Goal: Find specific fact: Find contact information

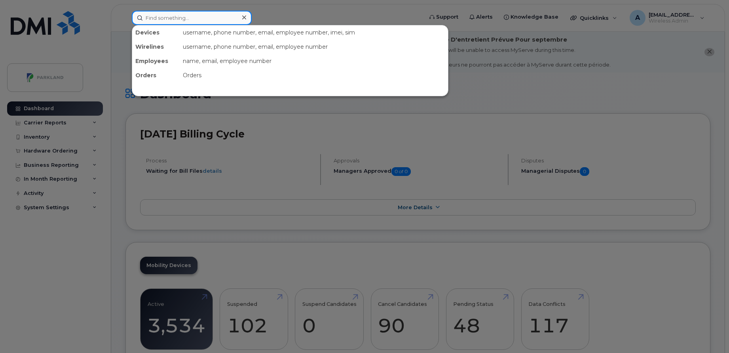
paste input "[PERSON_NAME]"
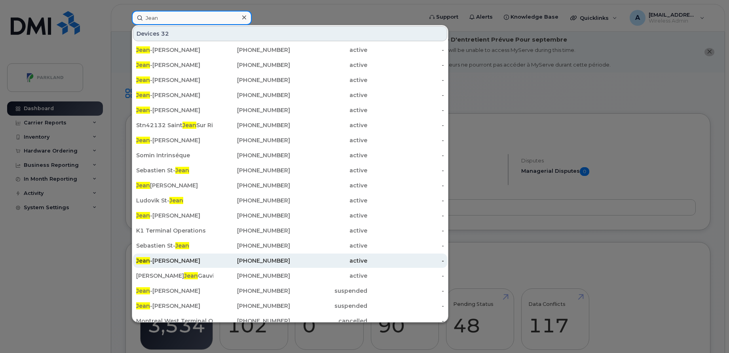
type input "Jean"
click at [220, 257] on div "[PHONE_NUMBER]" at bounding box center [251, 260] width 77 height 8
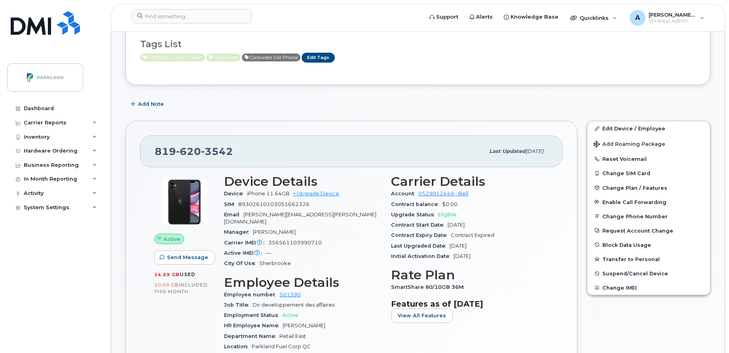
scroll to position [175, 0]
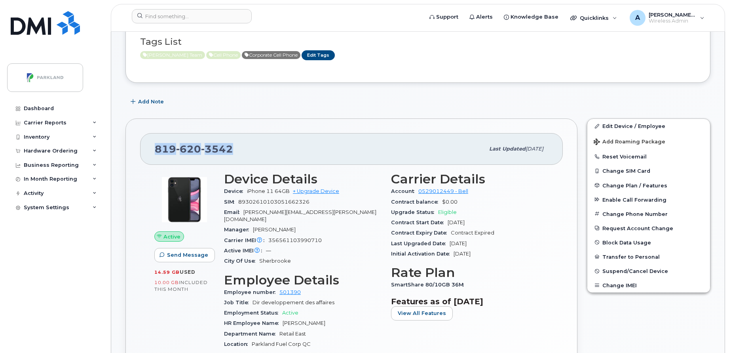
drag, startPoint x: 152, startPoint y: 148, endPoint x: 258, endPoint y: 144, distance: 106.1
click at [258, 144] on div "819 620 3542 Last updated Aug 22, 2025" at bounding box center [351, 149] width 423 height 32
copy span "819 620 3542"
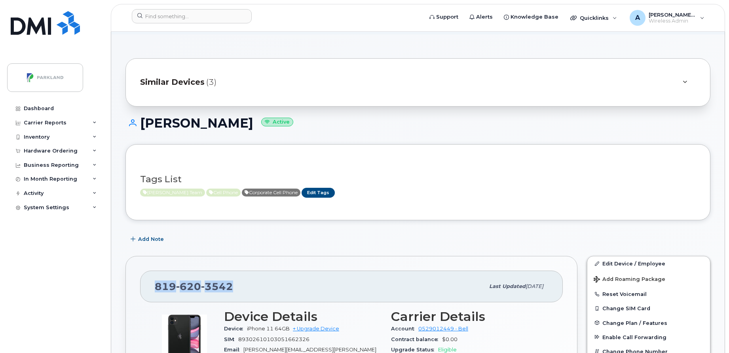
scroll to position [16, 0]
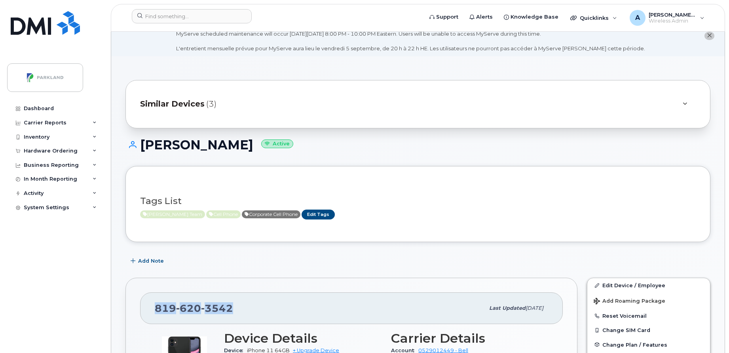
drag, startPoint x: 140, startPoint y: 145, endPoint x: 268, endPoint y: 148, distance: 127.9
click at [268, 148] on h1 "Jean-Michel Leclair Active" at bounding box center [417, 145] width 585 height 14
copy h1 "[PERSON_NAME]"
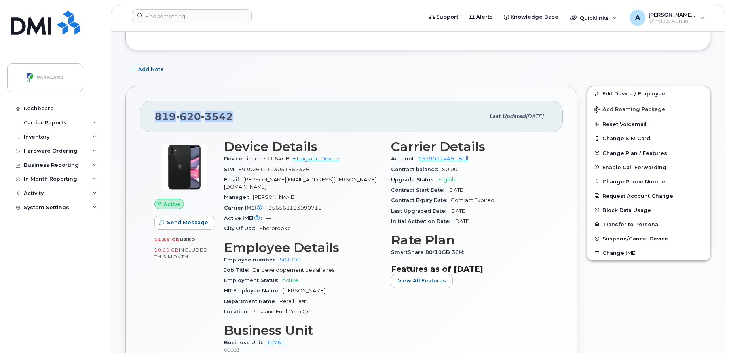
scroll to position [286, 0]
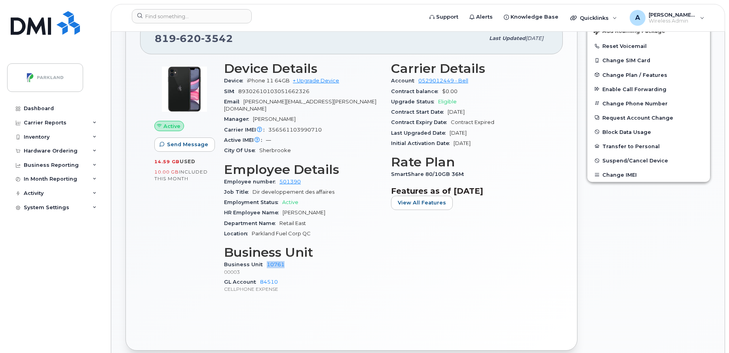
drag, startPoint x: 288, startPoint y: 260, endPoint x: 259, endPoint y: 260, distance: 28.5
click at [259, 260] on div "Business Unit 10761 00003" at bounding box center [303, 267] width 158 height 17
copy div "10761"
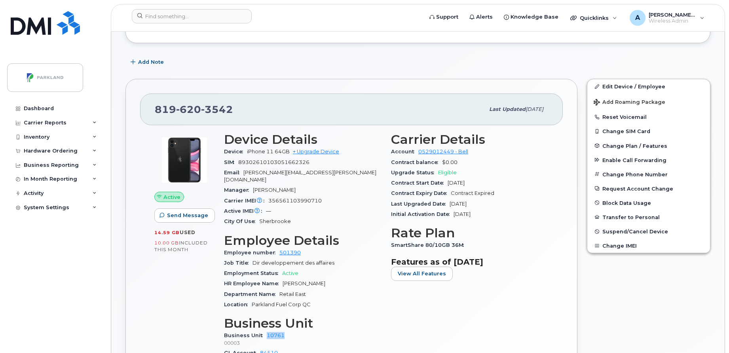
scroll to position [214, 0]
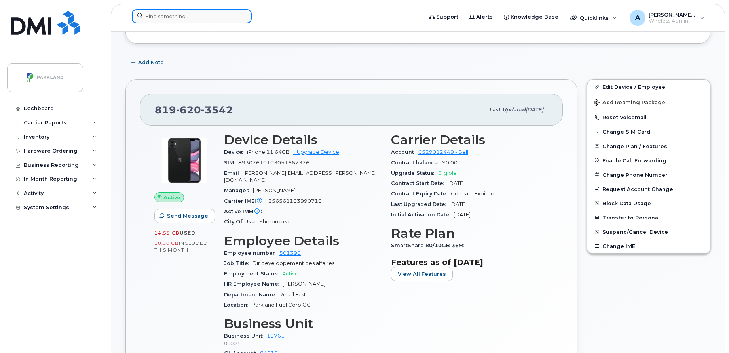
click at [216, 15] on input at bounding box center [192, 16] width 120 height 14
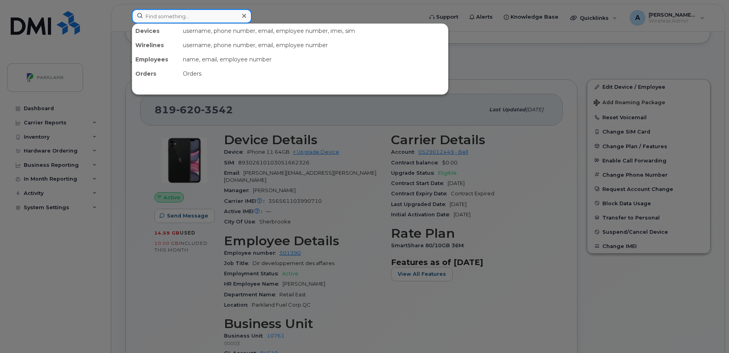
paste input "450-449-5266"
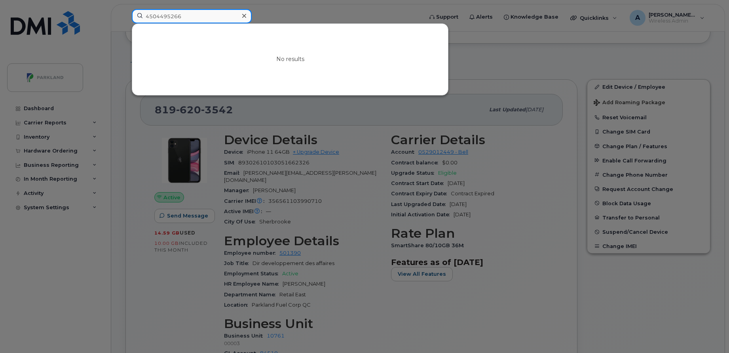
type input "4504495266"
click at [243, 15] on icon at bounding box center [244, 16] width 4 height 4
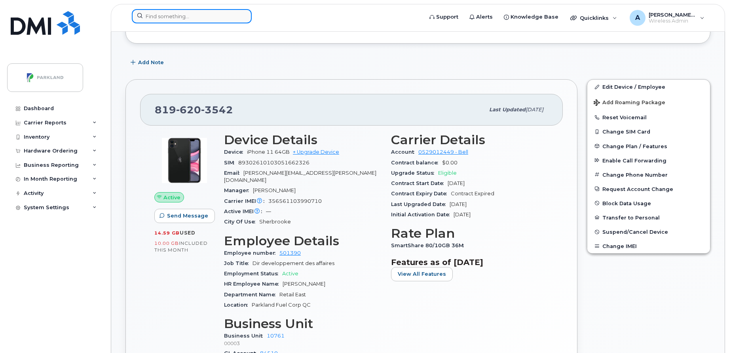
click at [218, 16] on input at bounding box center [192, 16] width 120 height 14
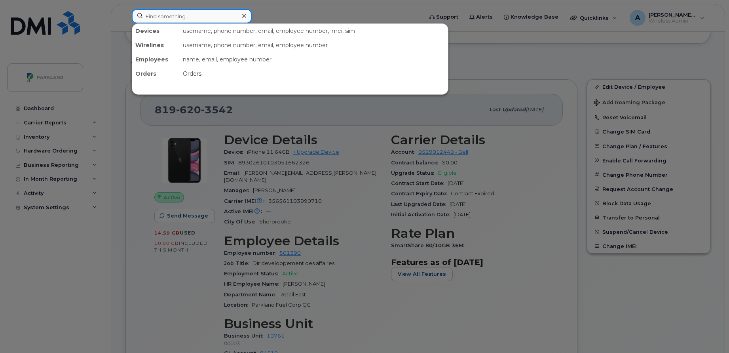
paste input "Daniel Blain"
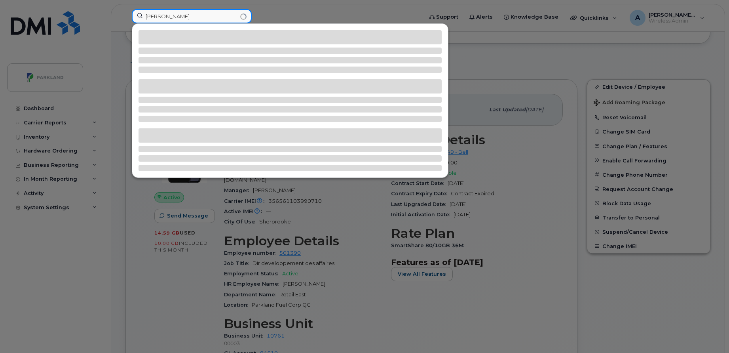
type input "Daniel Blain"
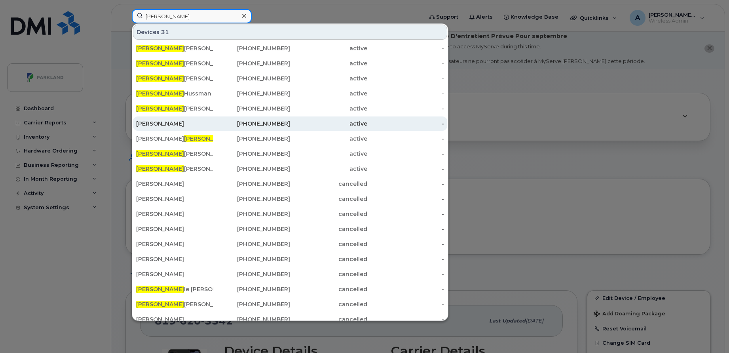
scroll to position [0, 0]
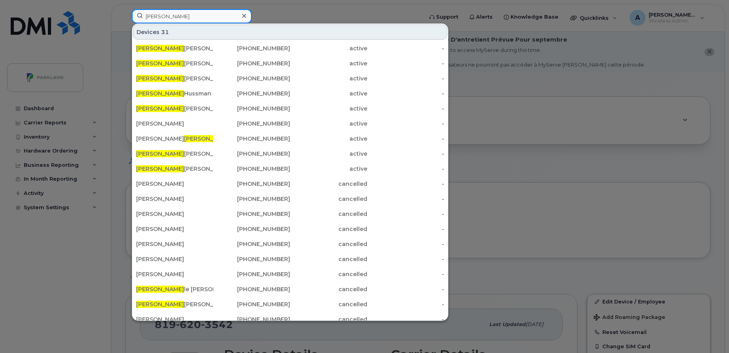
paste input "Michel Chagnon"
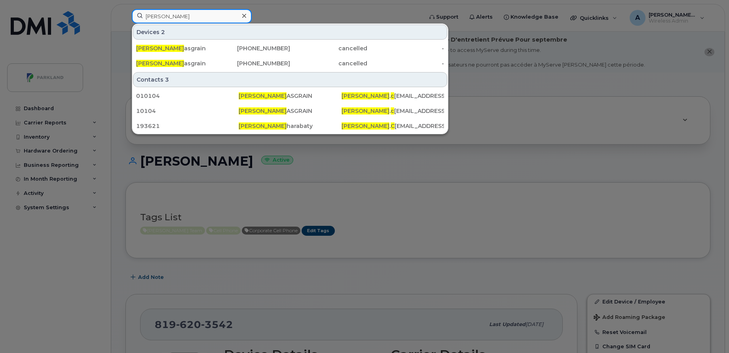
type input "Michel C"
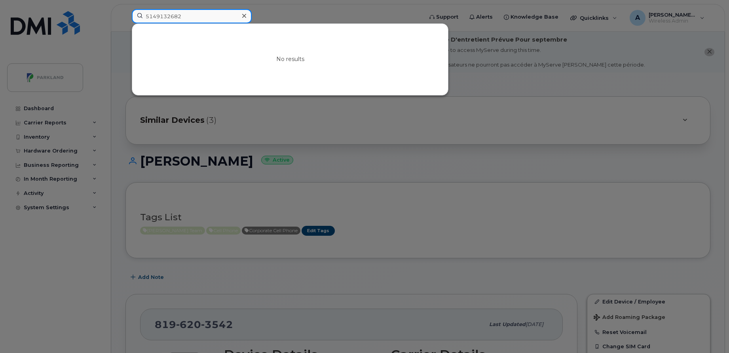
type input "5149132682"
type input "4504497911"
